Goal: Task Accomplishment & Management: Use online tool/utility

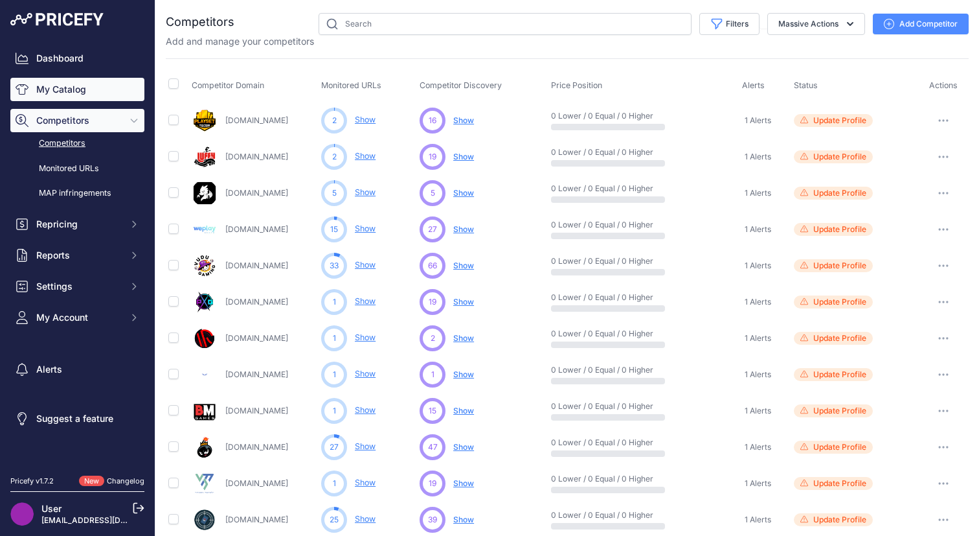
click at [87, 98] on link "My Catalog" at bounding box center [77, 89] width 134 height 23
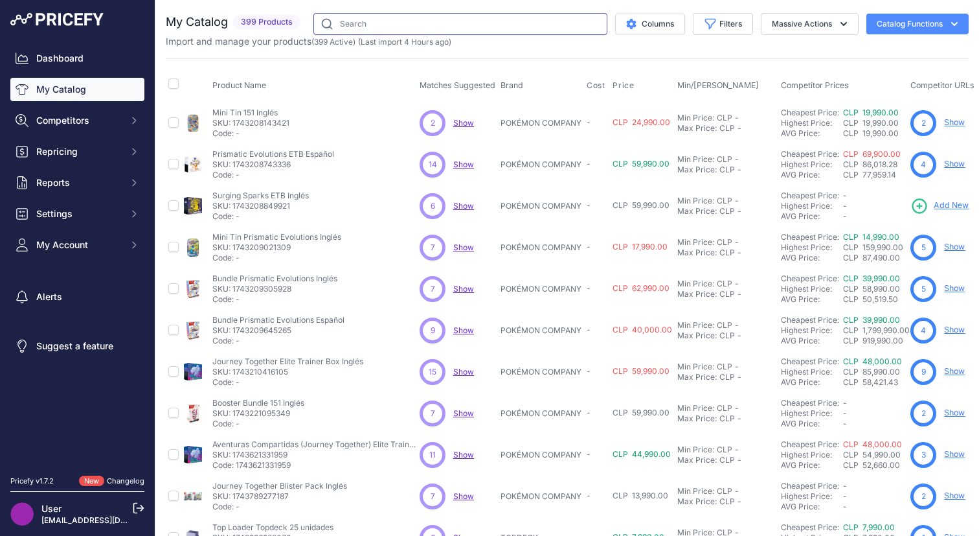
click at [408, 19] on input "text" at bounding box center [460, 24] width 294 height 22
type input "charizard"
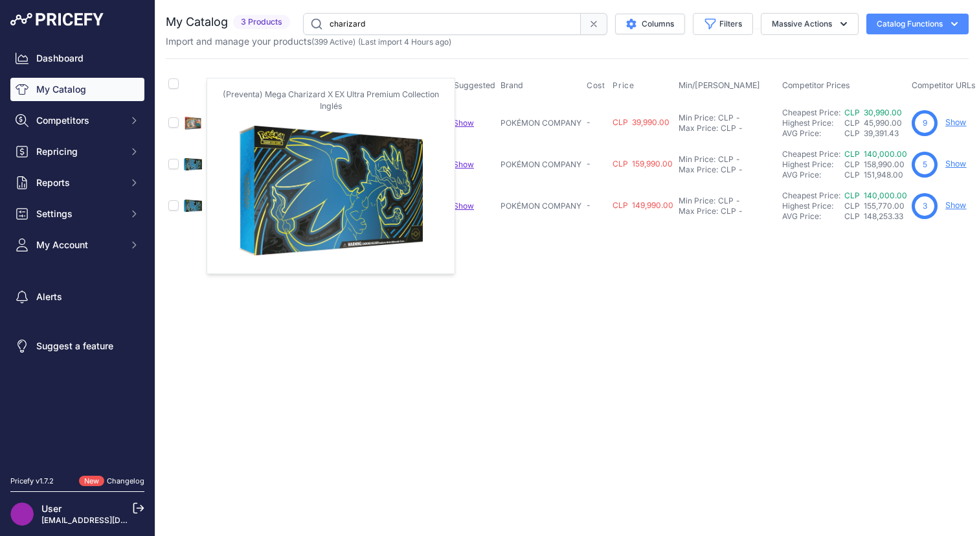
click at [200, 162] on img at bounding box center [193, 164] width 18 height 18
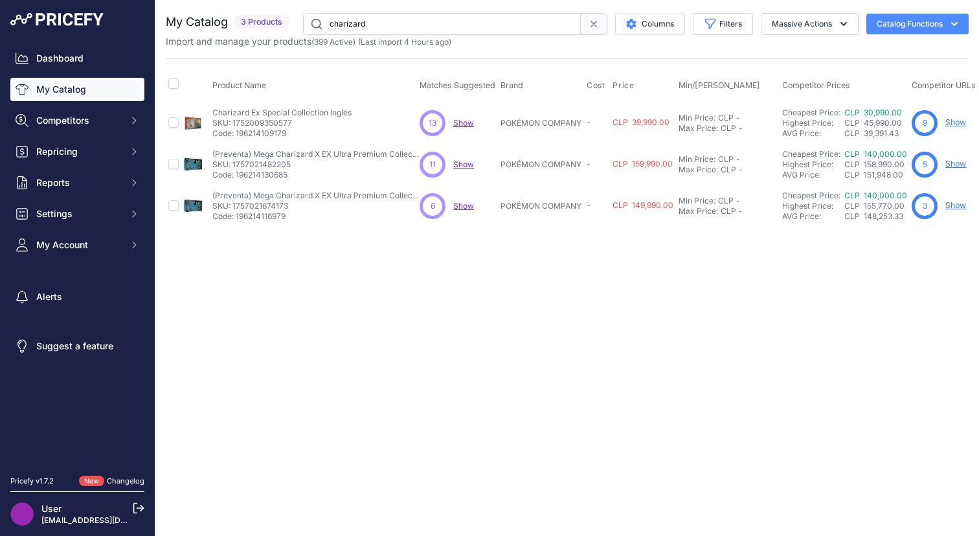
click at [460, 163] on span "Show" at bounding box center [463, 164] width 21 height 10
